Goal: Find specific page/section: Find specific page/section

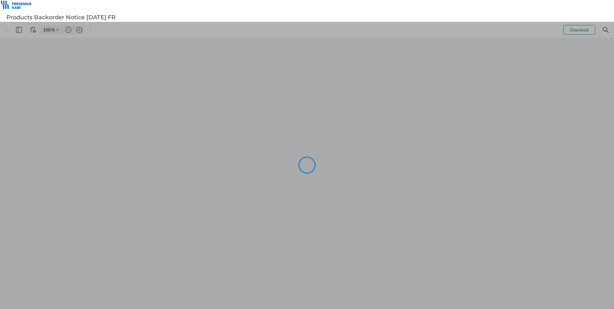
type input "106"
